Goal: Check status: Check status

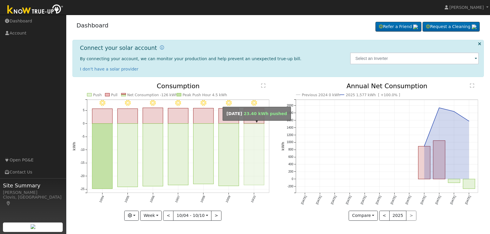
click at [255, 159] on rect "onclick=""" at bounding box center [254, 153] width 20 height 61
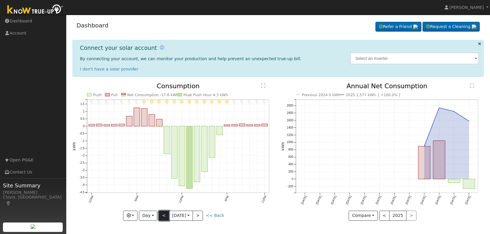
click at [161, 214] on button "<" at bounding box center [164, 215] width 10 height 10
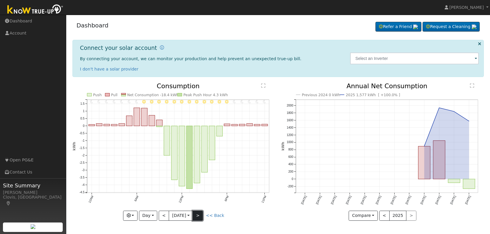
click at [200, 215] on button ">" at bounding box center [198, 215] width 10 height 10
click at [202, 213] on button ">" at bounding box center [198, 215] width 10 height 10
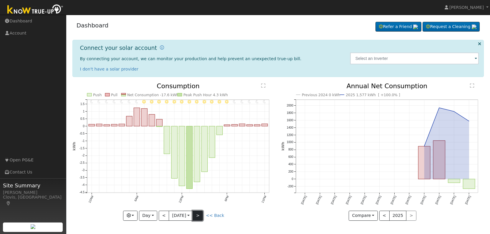
click at [202, 213] on button ">" at bounding box center [198, 215] width 10 height 10
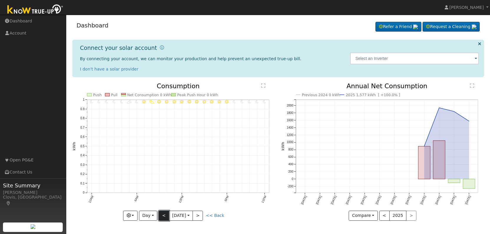
click at [162, 214] on button "<" at bounding box center [164, 215] width 10 height 10
type input "[DATE]"
